Goal: Transaction & Acquisition: Obtain resource

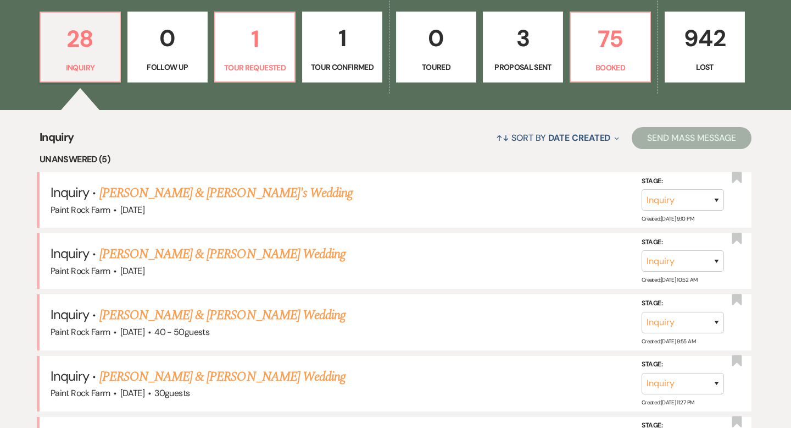
scroll to position [316, 0]
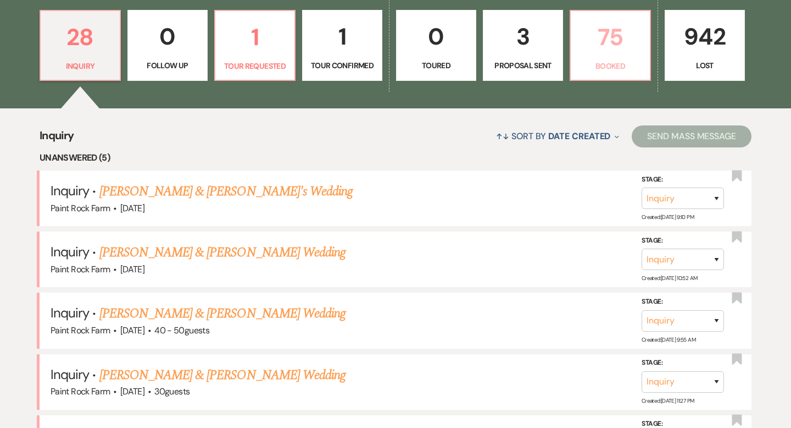
click at [614, 57] on link "75 Booked" at bounding box center [610, 45] width 81 height 71
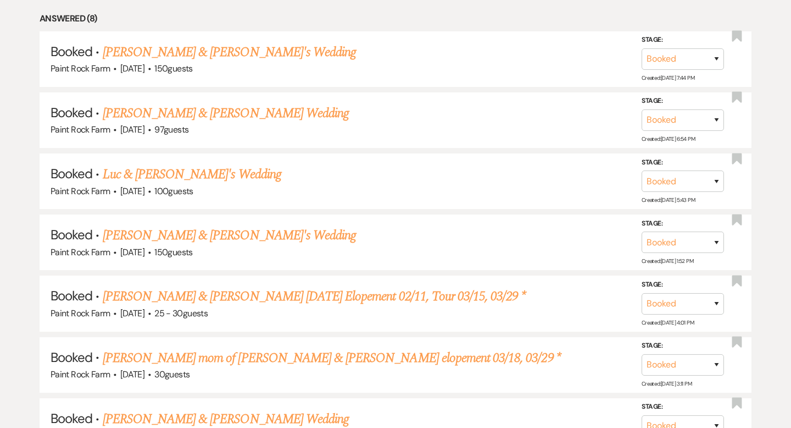
scroll to position [651, 0]
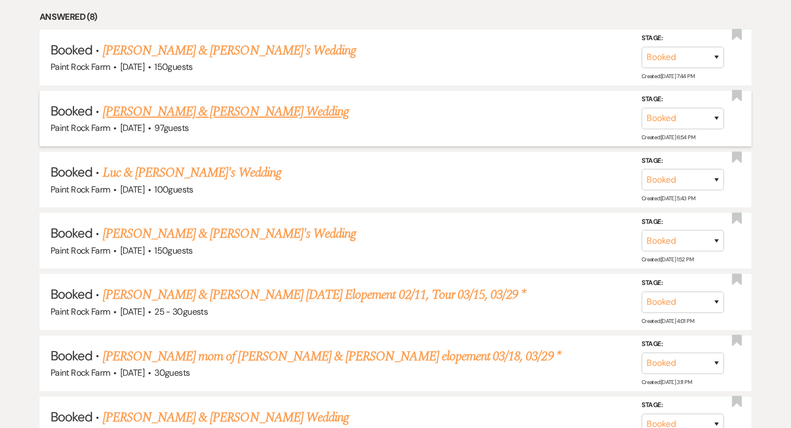
click at [254, 109] on link "[PERSON_NAME] & [PERSON_NAME] Wedding" at bounding box center [226, 112] width 246 height 20
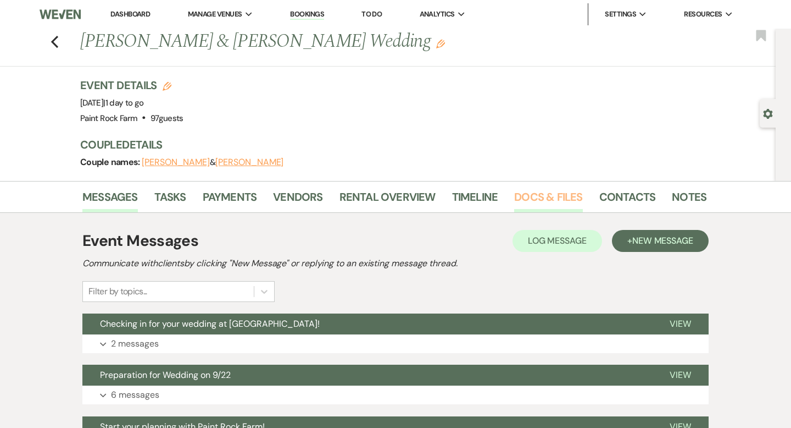
click at [541, 197] on link "Docs & Files" at bounding box center [548, 200] width 68 height 24
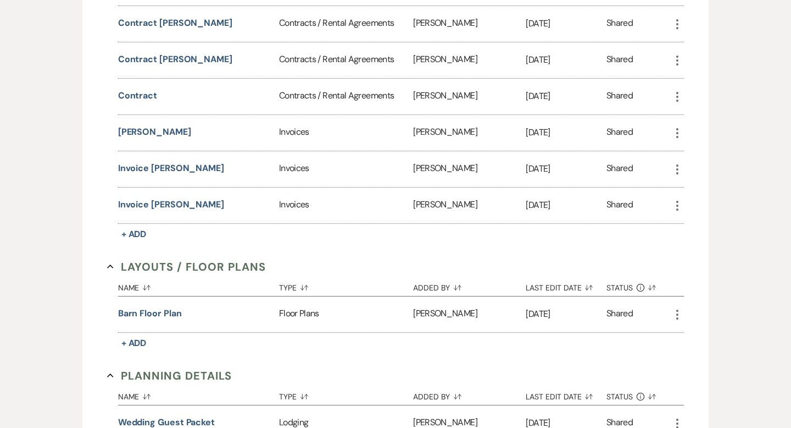
scroll to position [534, 0]
click at [163, 313] on button "Barn Floor plan" at bounding box center [150, 314] width 64 height 13
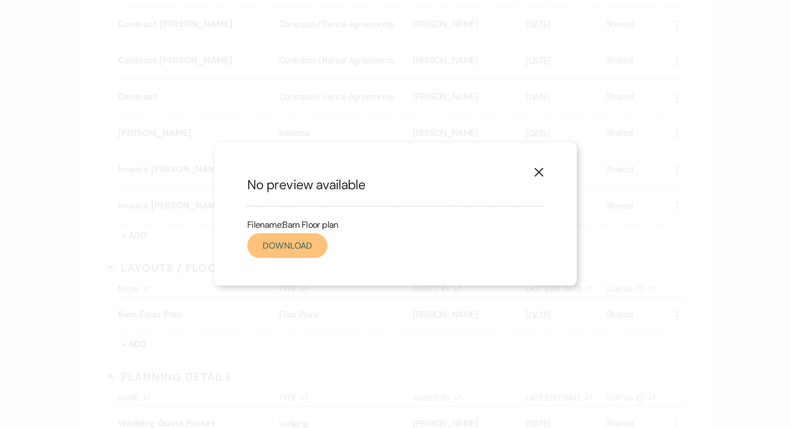
click at [294, 246] on link "Download" at bounding box center [287, 245] width 80 height 25
click at [537, 171] on use "button" at bounding box center [539, 172] width 9 height 9
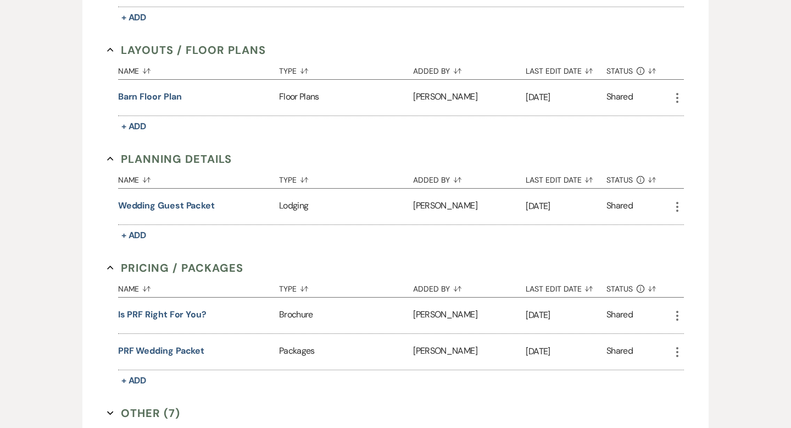
scroll to position [752, 0]
click at [679, 96] on icon "More" at bounding box center [677, 96] width 13 height 13
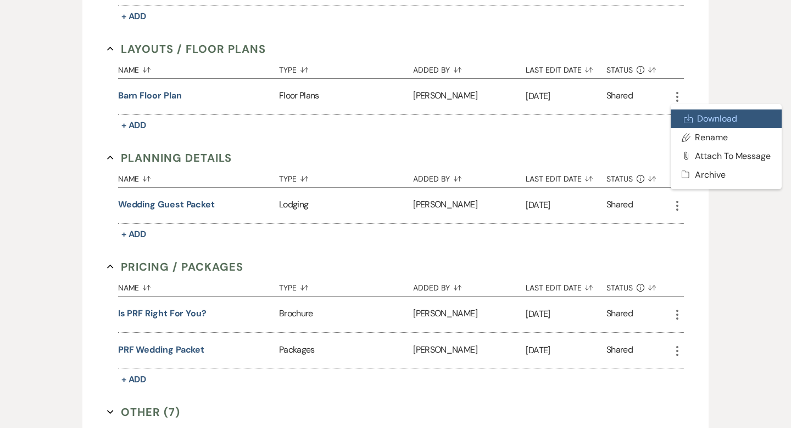
click at [704, 119] on link "Download Download" at bounding box center [726, 118] width 111 height 19
